Goal: Transaction & Acquisition: Purchase product/service

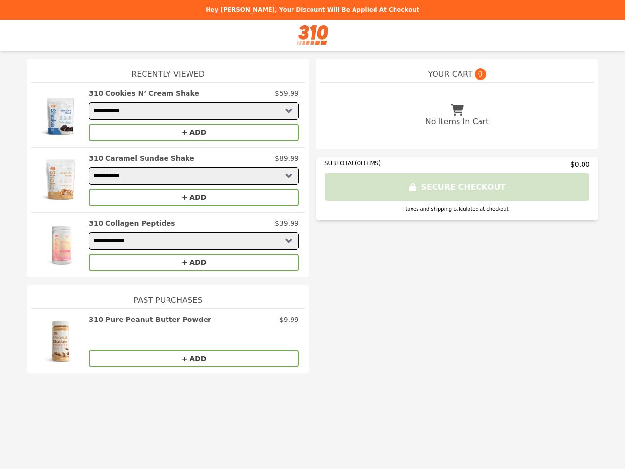
click at [61, 115] on img at bounding box center [60, 114] width 47 height 53
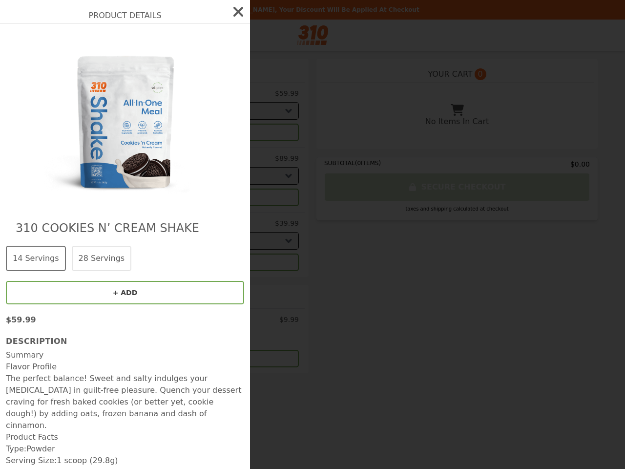
click at [194, 132] on div "Product Details 310 Cookies N’ Cream Shake 14 Servings 28 Servings + ADD $59.99…" at bounding box center [312, 234] width 625 height 469
click at [61, 180] on img at bounding box center [125, 117] width 179 height 167
click at [194, 158] on img at bounding box center [125, 117] width 179 height 167
click at [194, 197] on div "Product Details 310 Cookies N’ Cream Shake 14 Servings 28 Servings + ADD $59.99…" at bounding box center [312, 234] width 625 height 469
